Goal: Task Accomplishment & Management: Manage account settings

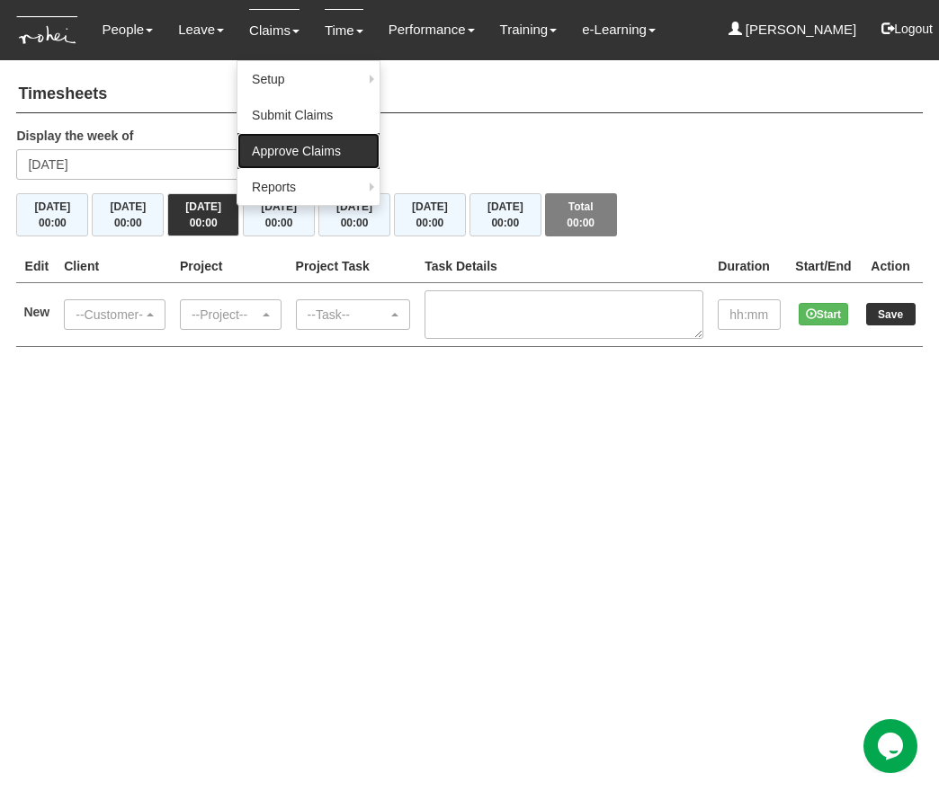
click at [294, 161] on link "Approve Claims" at bounding box center [308, 151] width 142 height 36
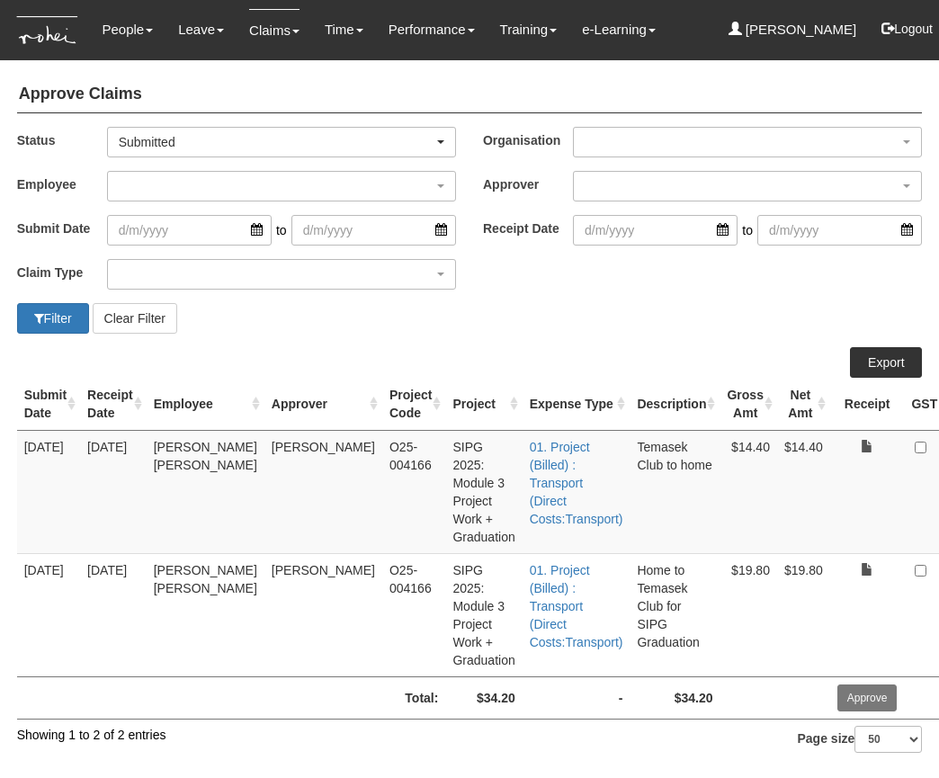
select select "50"
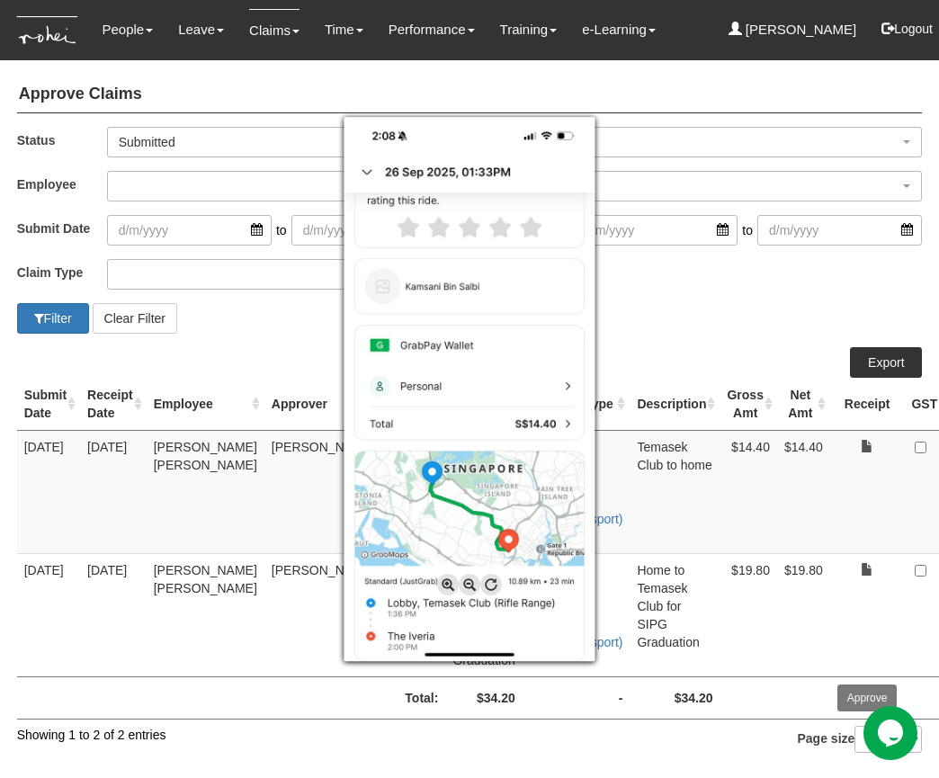
click at [801, 355] on div at bounding box center [469, 389] width 939 height 778
click at [853, 526] on div at bounding box center [469, 389] width 939 height 778
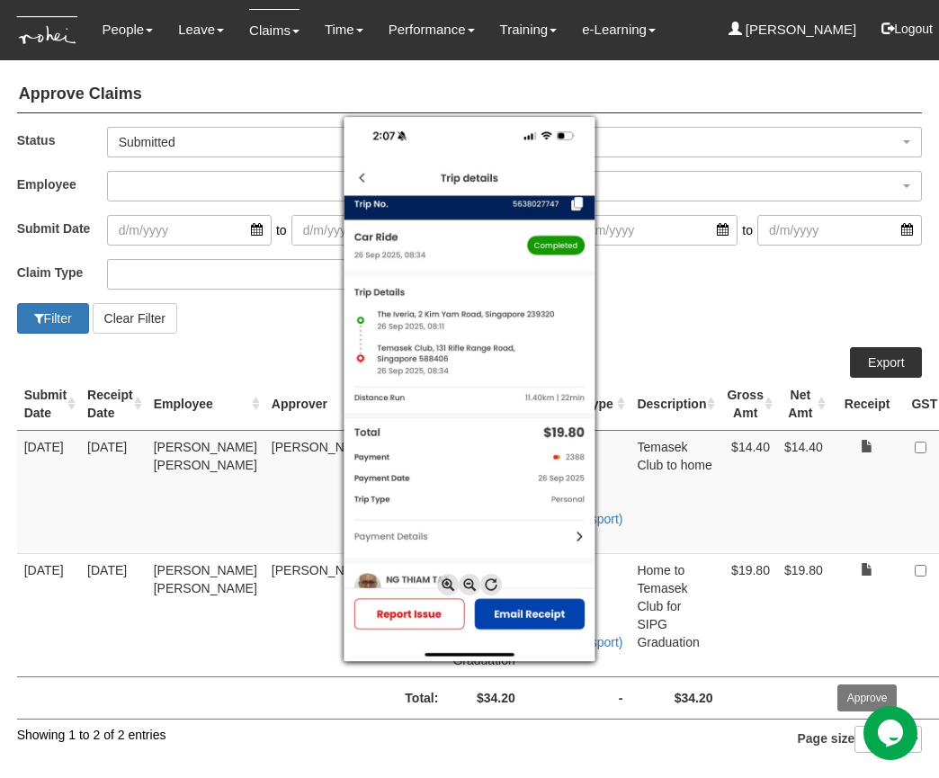
click at [761, 359] on div at bounding box center [469, 389] width 939 height 778
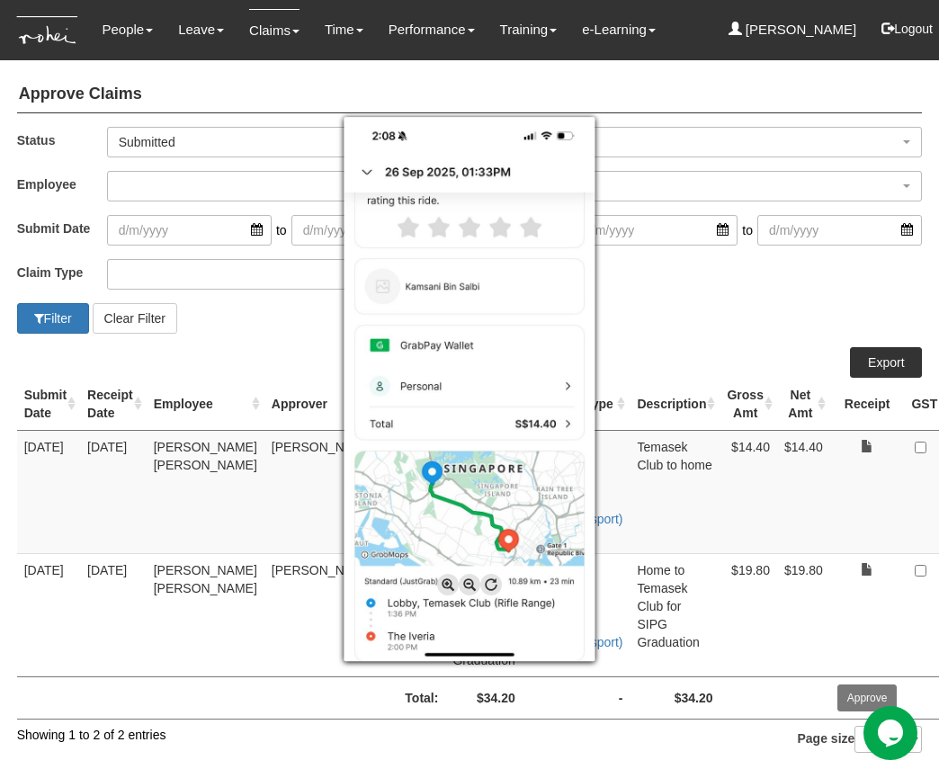
click at [902, 447] on div at bounding box center [469, 389] width 939 height 778
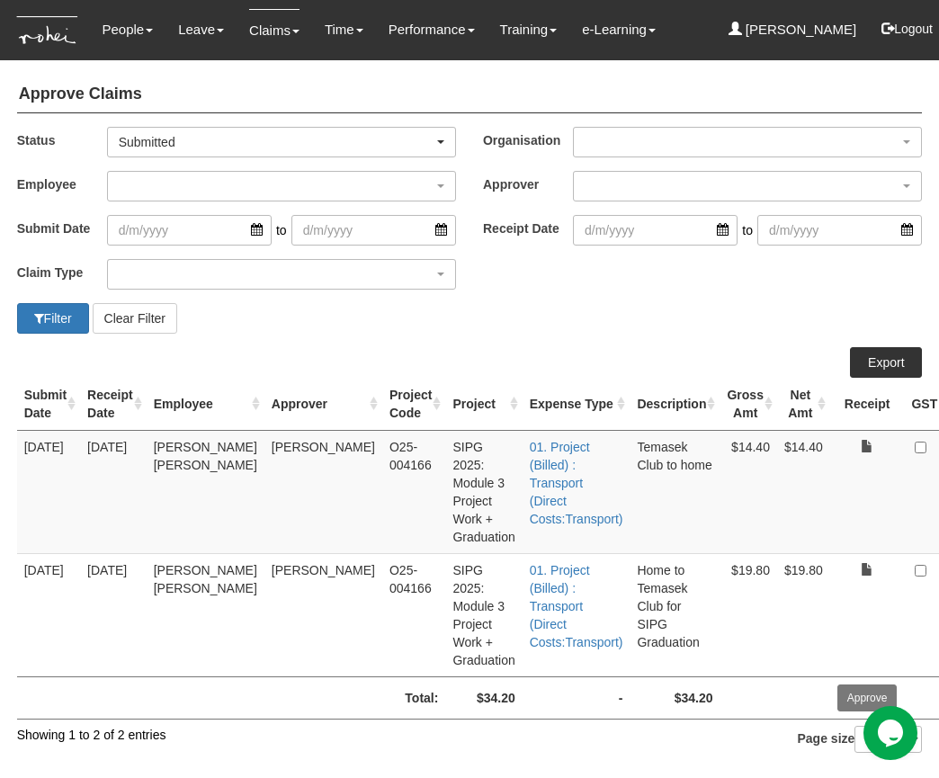
checkbox input "true"
click at [837, 685] on input "Approve" at bounding box center [867, 697] width 60 height 27
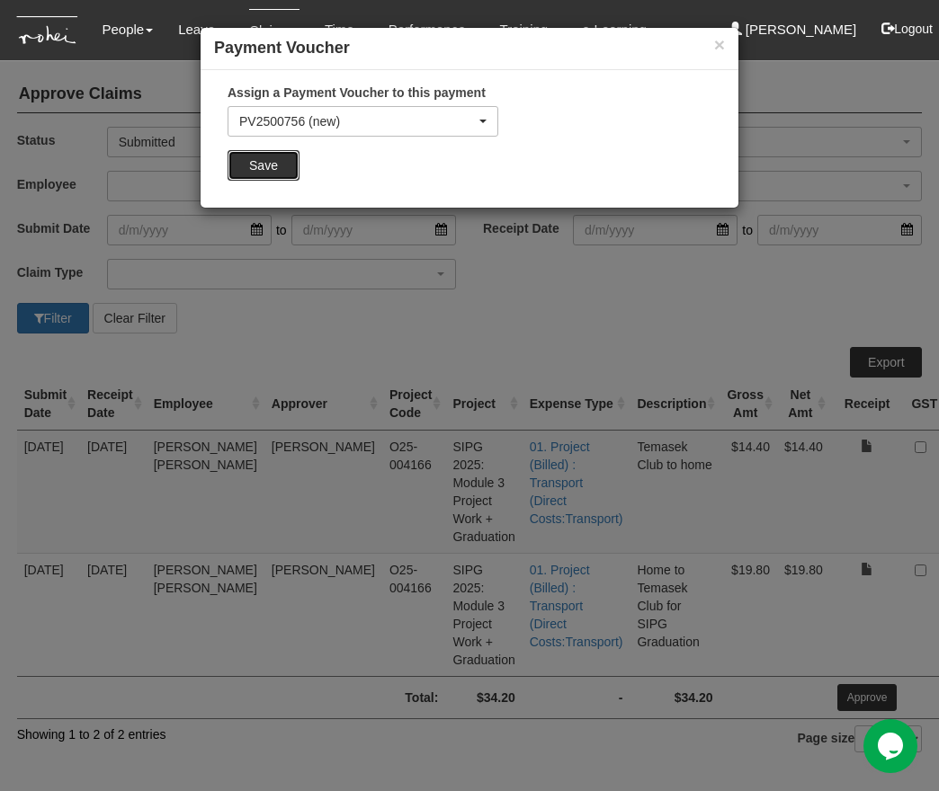
click at [263, 160] on input "Save" at bounding box center [263, 165] width 72 height 31
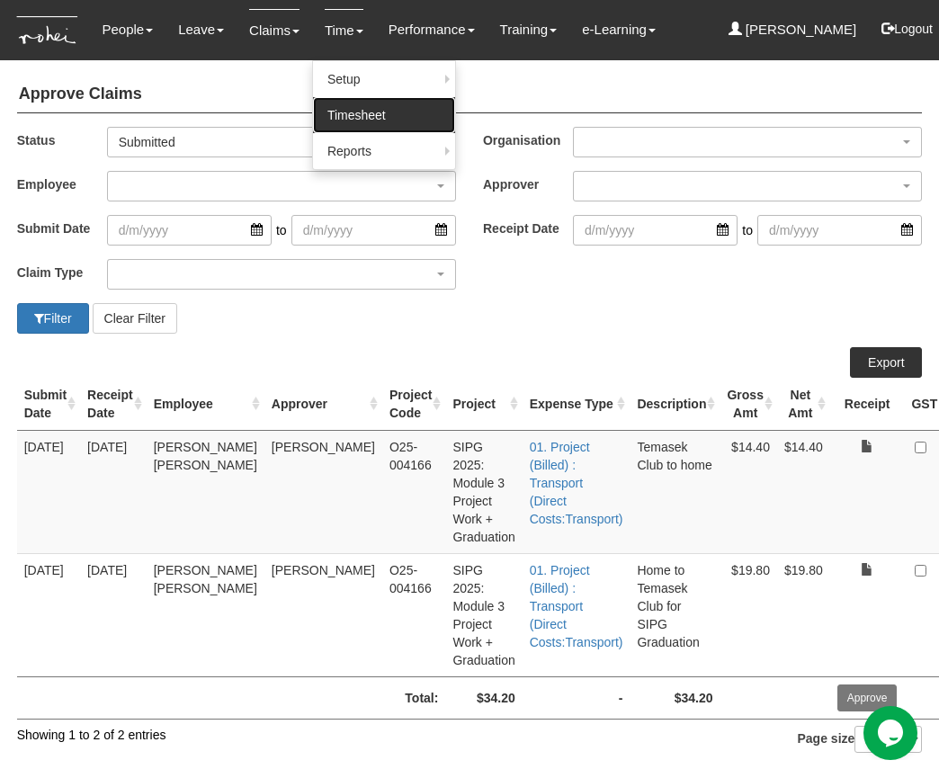
click at [341, 100] on link "Timesheet" at bounding box center [384, 115] width 142 height 36
